Goal: Information Seeking & Learning: Find specific fact

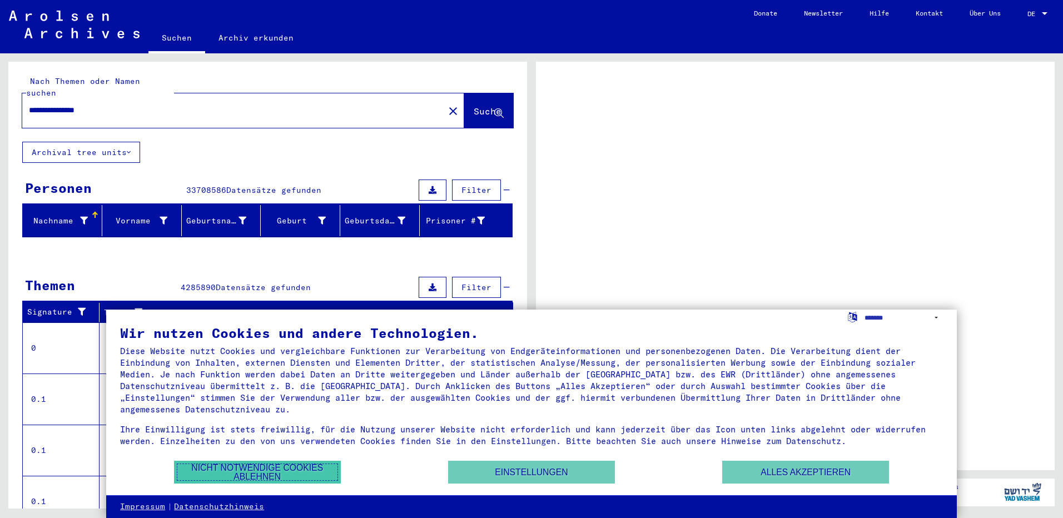
click at [253, 469] on button "Nicht notwendige Cookies ablehnen" at bounding box center [257, 472] width 167 height 23
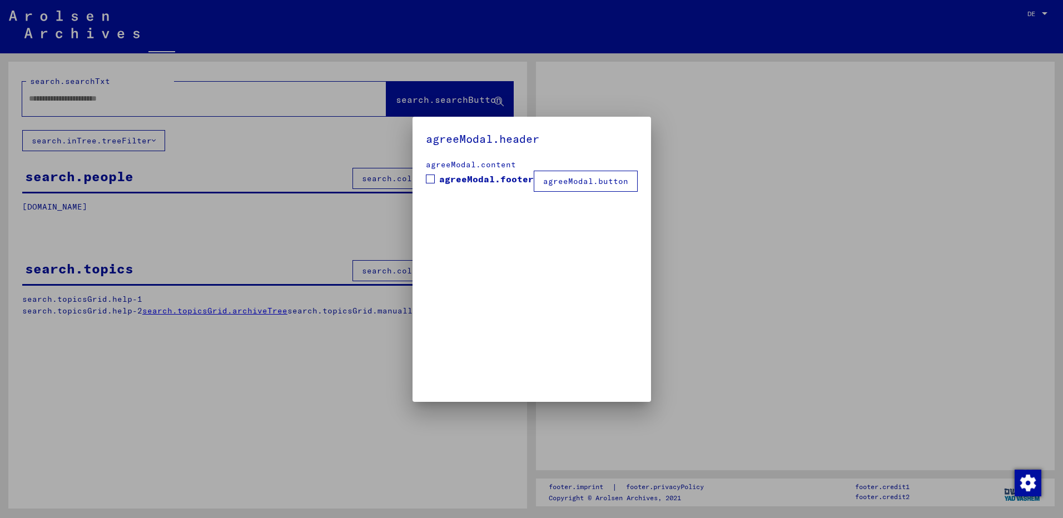
type input "**********"
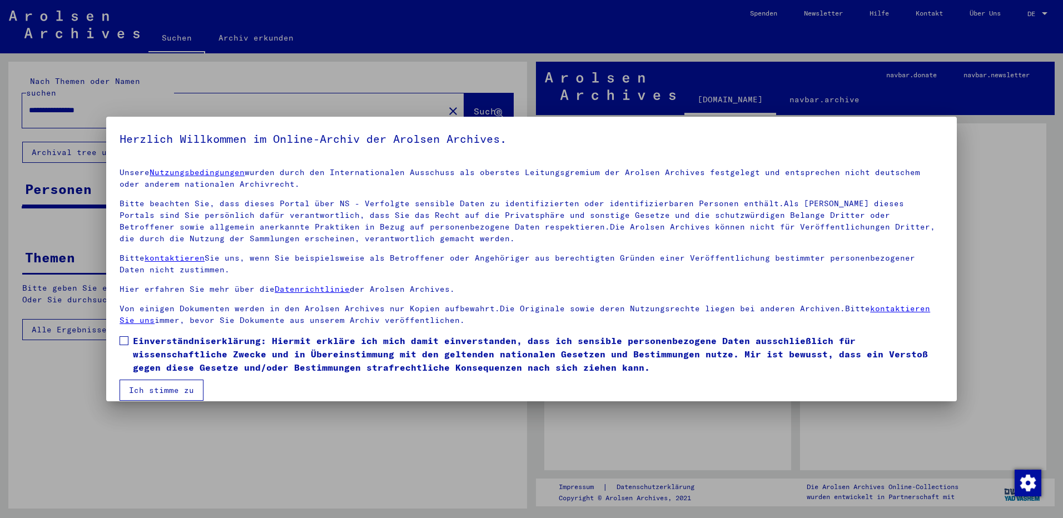
click at [118, 338] on mat-dialog-content "Unsere Nutzungsbedingungen wurden durch den Internationalen Ausschuss als obers…" at bounding box center [531, 280] width 851 height 242
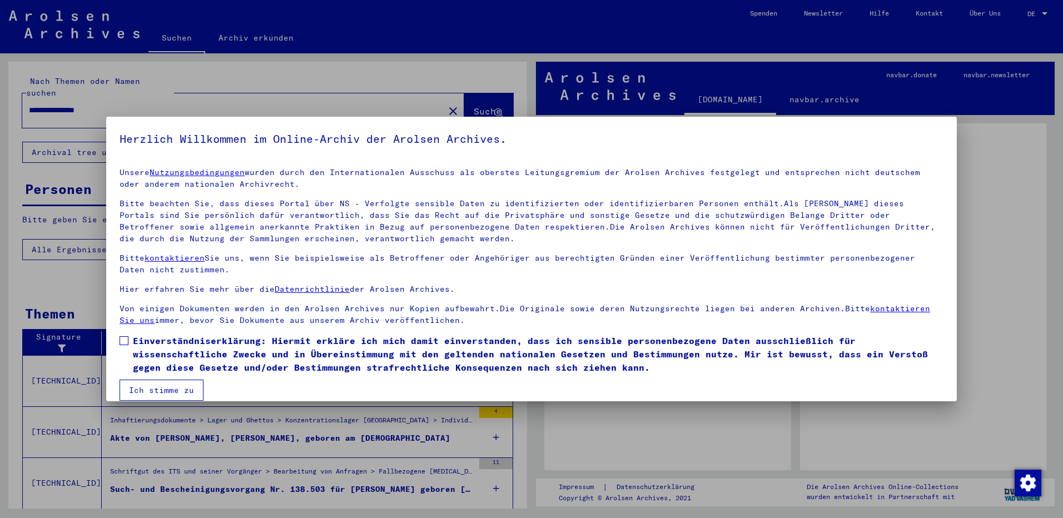
click at [126, 337] on span at bounding box center [124, 340] width 9 height 9
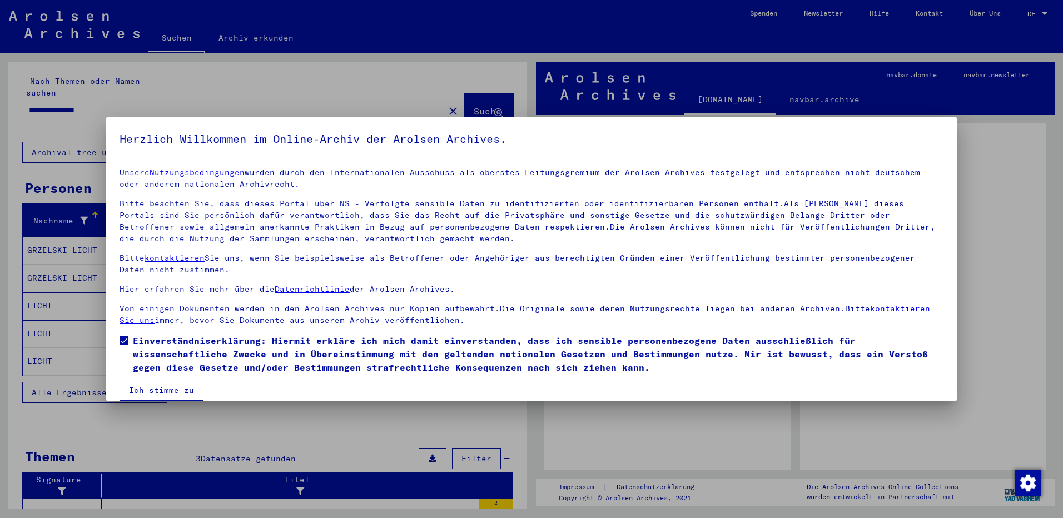
click at [162, 388] on button "Ich stimme zu" at bounding box center [162, 390] width 84 height 21
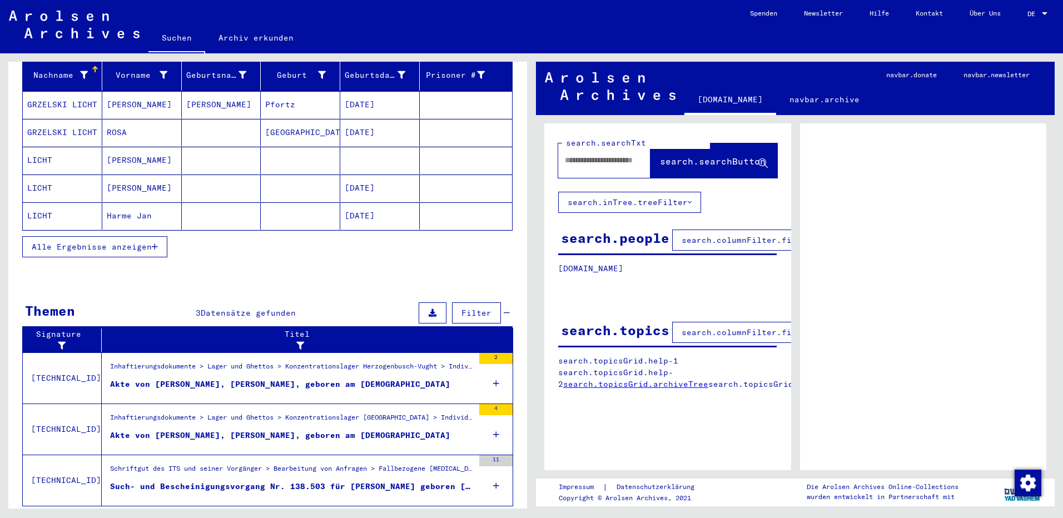
scroll to position [165, 0]
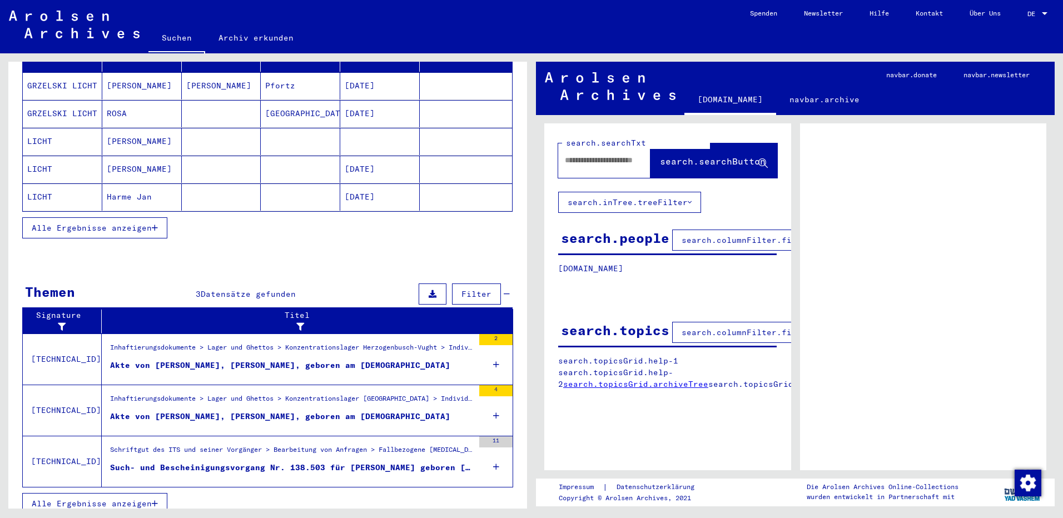
click at [171, 360] on div "Akte von [PERSON_NAME], [PERSON_NAME], geboren am [DEMOGRAPHIC_DATA]" at bounding box center [280, 366] width 340 height 12
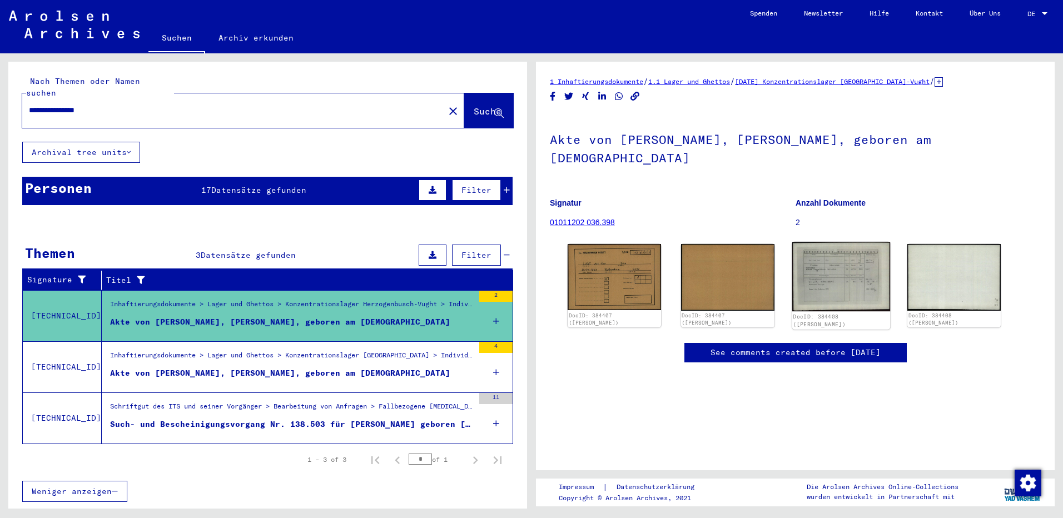
click at [832, 259] on img at bounding box center [841, 276] width 98 height 69
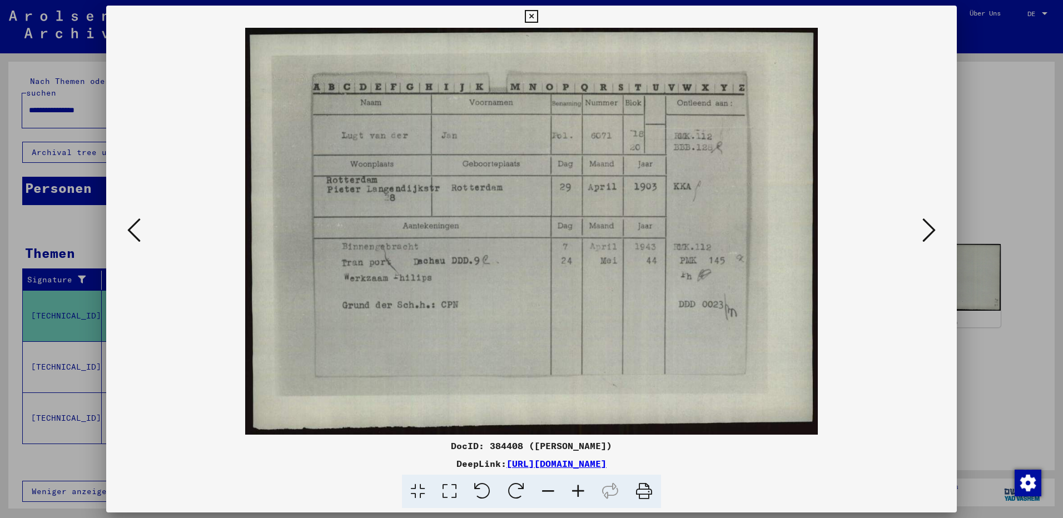
click at [530, 14] on icon at bounding box center [531, 16] width 13 height 13
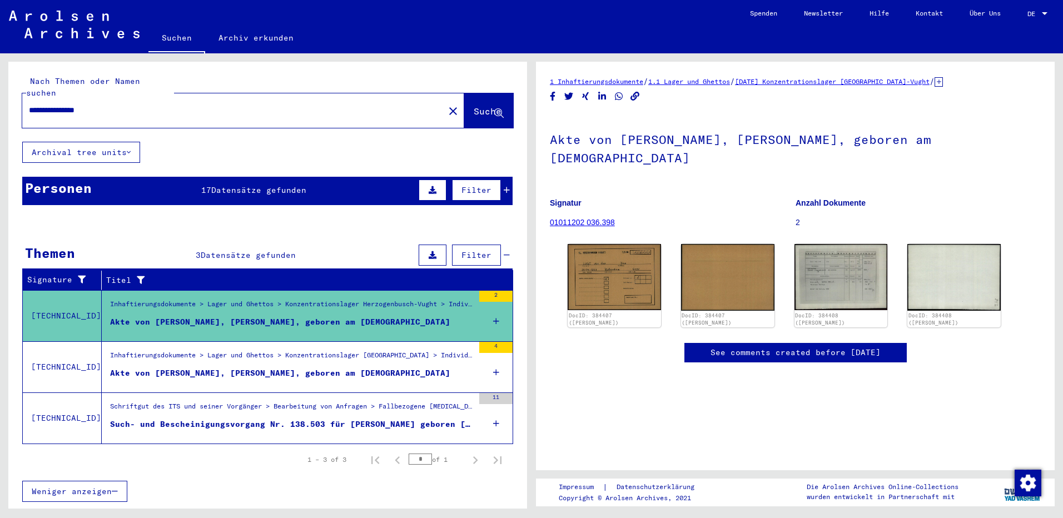
click at [179, 367] on div "Akte von [PERSON_NAME], [PERSON_NAME], geboren am [DEMOGRAPHIC_DATA]" at bounding box center [280, 373] width 340 height 12
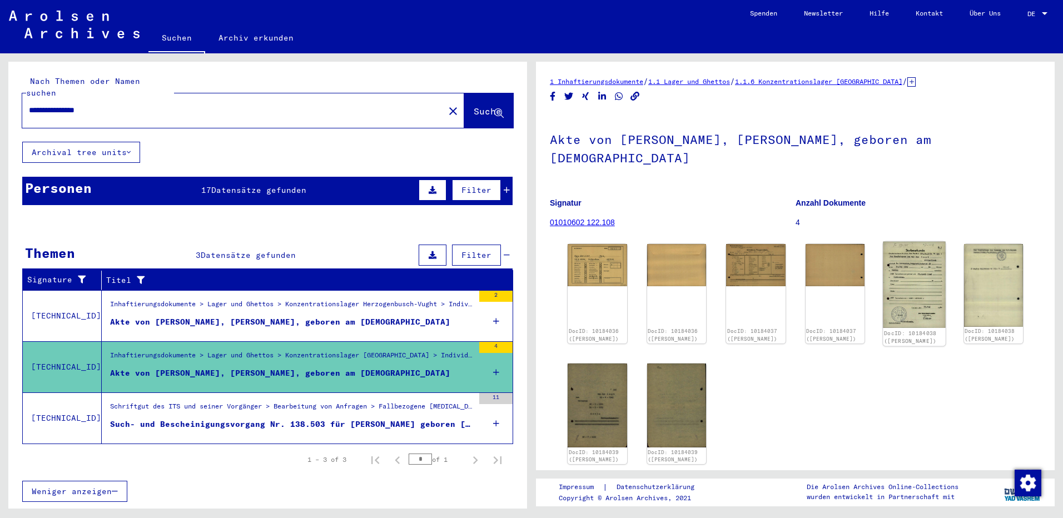
click at [911, 244] on img at bounding box center [914, 285] width 62 height 87
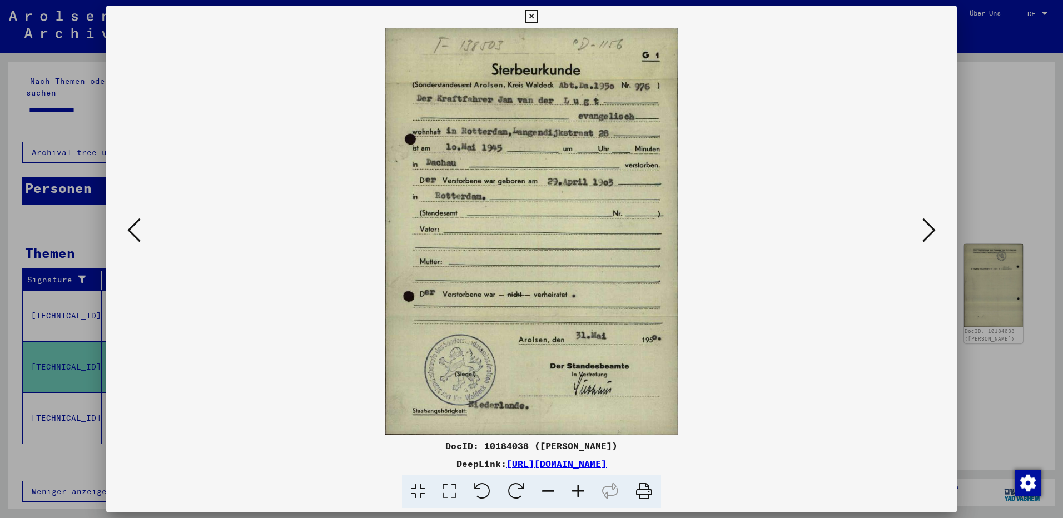
click at [529, 15] on icon at bounding box center [531, 16] width 13 height 13
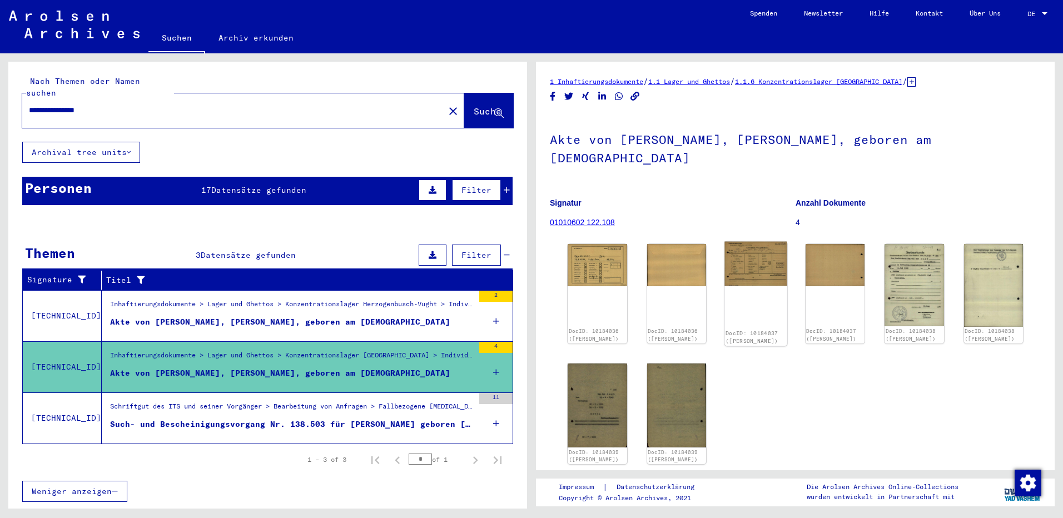
click at [755, 245] on img at bounding box center [755, 264] width 62 height 44
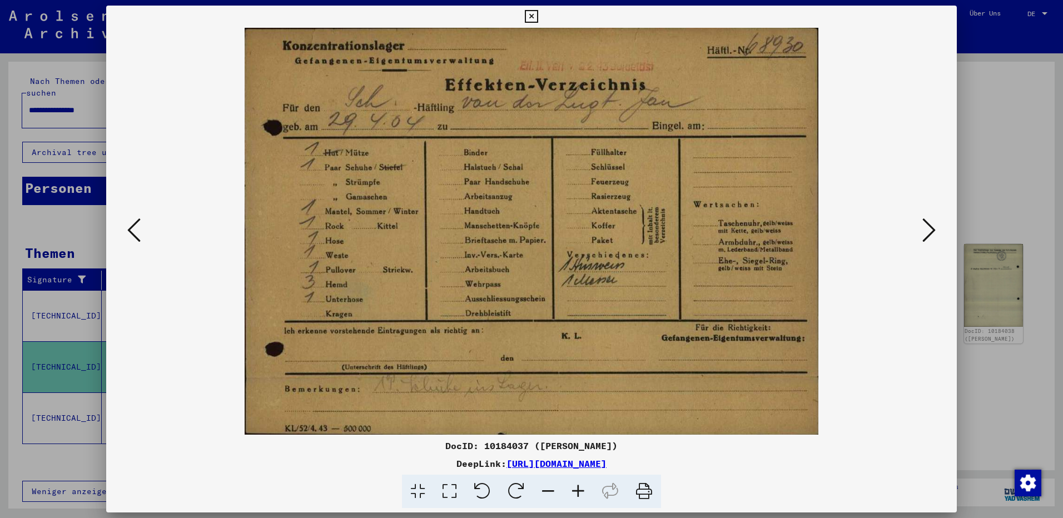
click at [927, 226] on icon at bounding box center [928, 230] width 13 height 27
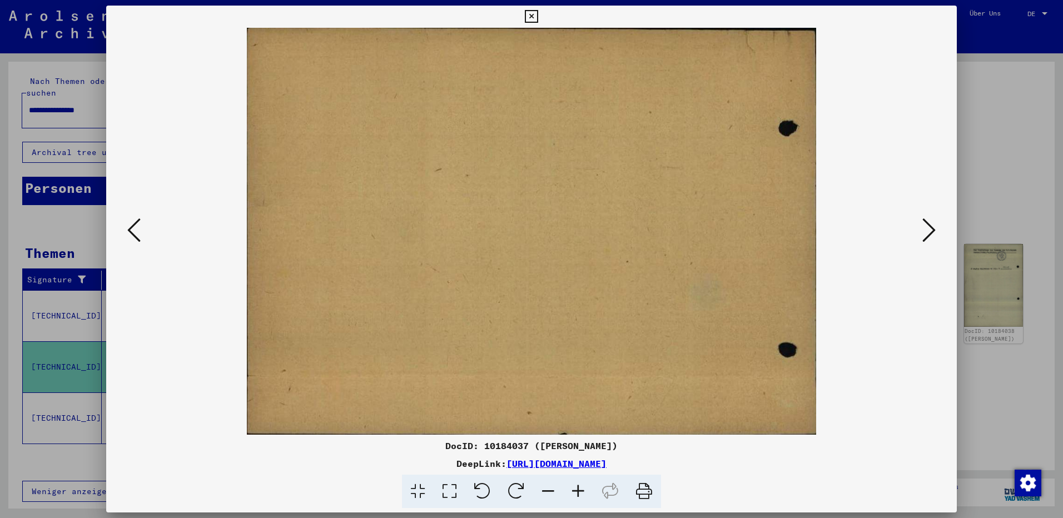
click at [927, 226] on icon at bounding box center [928, 230] width 13 height 27
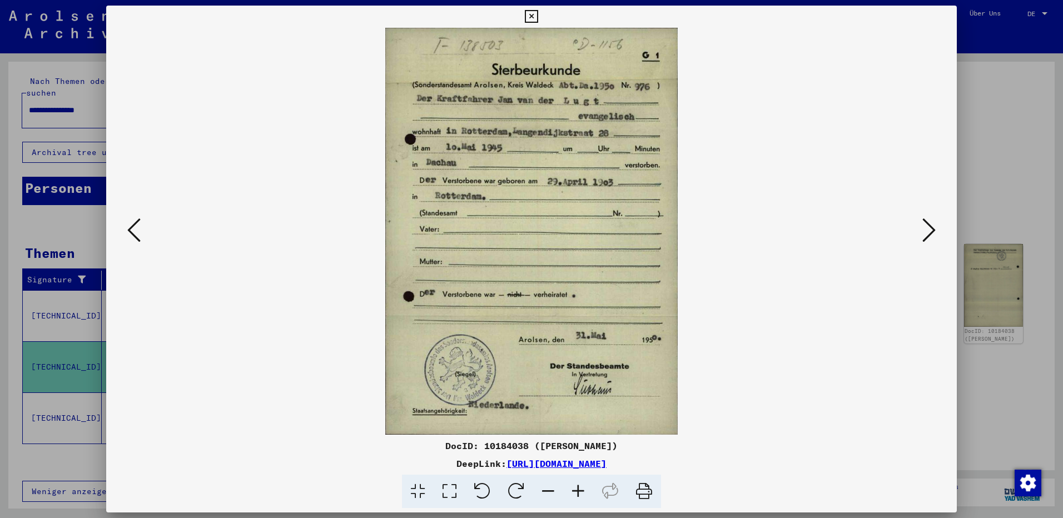
click at [927, 226] on icon at bounding box center [928, 230] width 13 height 27
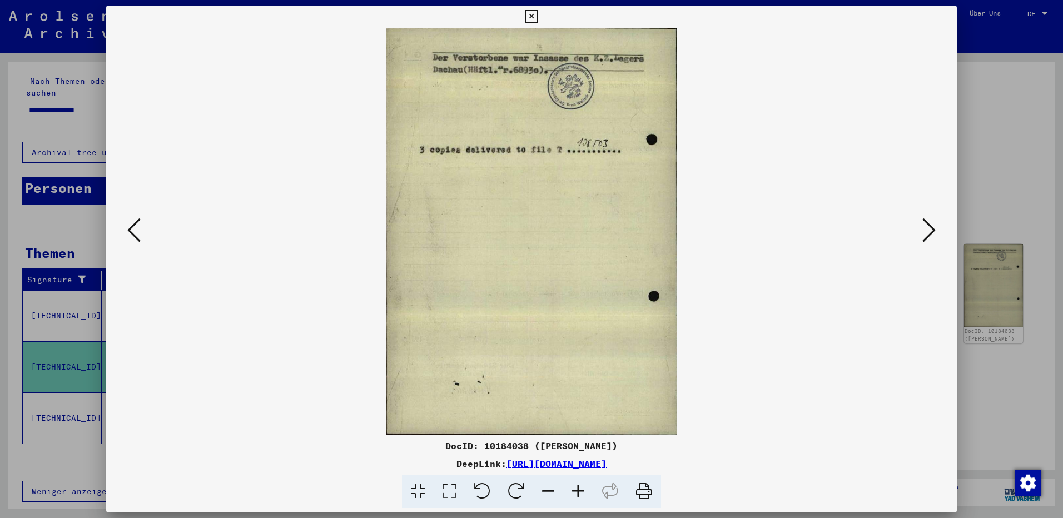
click at [927, 226] on icon at bounding box center [928, 230] width 13 height 27
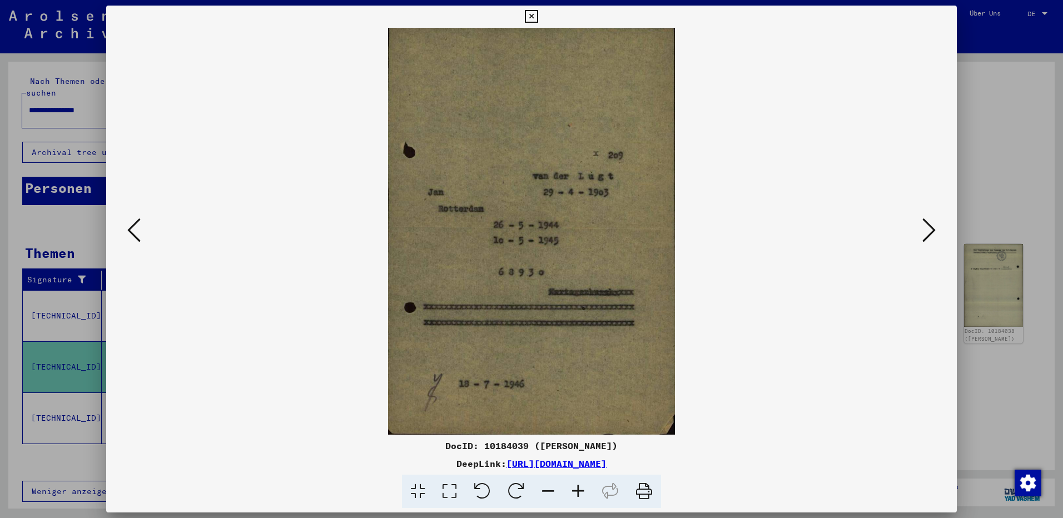
click at [927, 226] on icon at bounding box center [928, 230] width 13 height 27
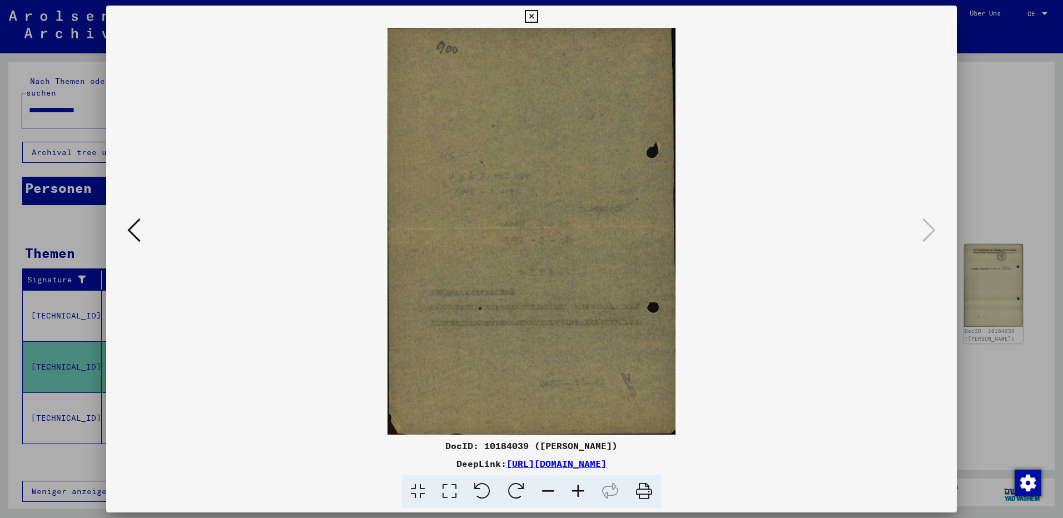
click at [529, 14] on icon at bounding box center [531, 16] width 13 height 13
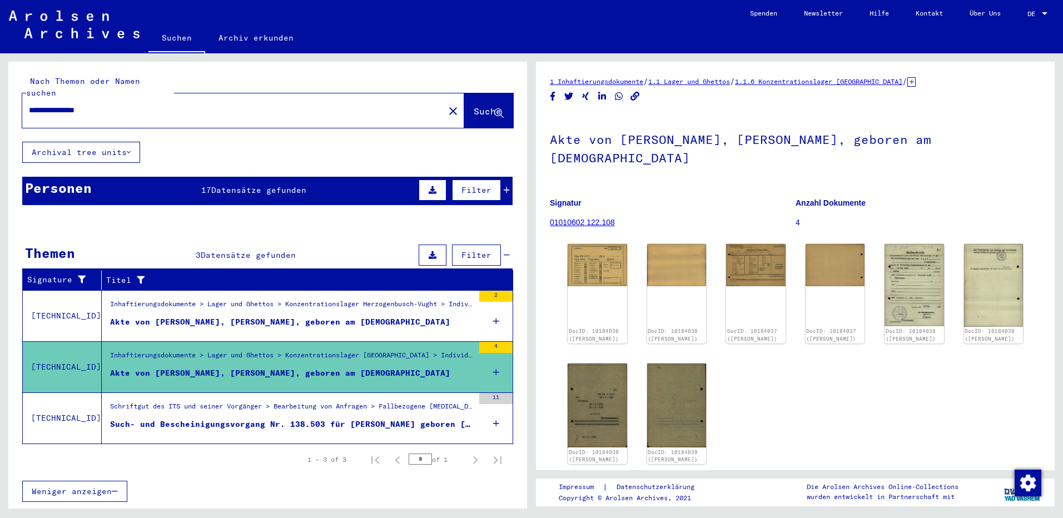
click at [257, 419] on div "Such- und Bescheinigungsvorgang Nr. 138.503 für [PERSON_NAME] geboren [DEMOGRAP…" at bounding box center [292, 425] width 364 height 12
